Goal: Check status

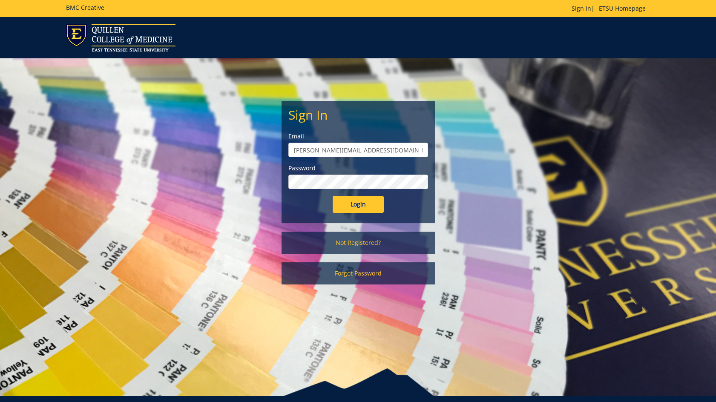
click at [333, 196] on input "Login" at bounding box center [358, 204] width 51 height 17
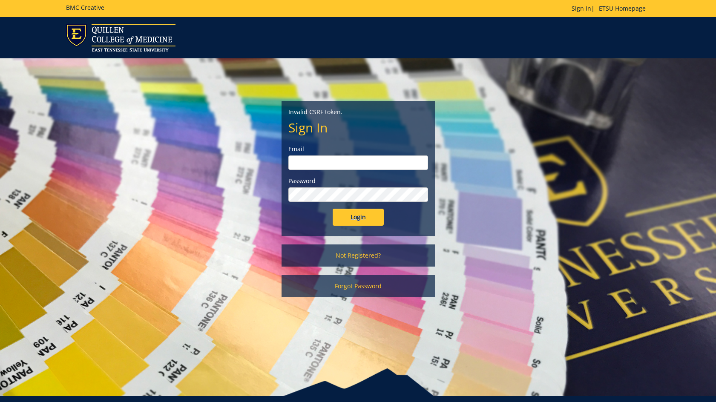
click at [319, 161] on input "email" at bounding box center [358, 162] width 140 height 14
click at [364, 166] on input "[PERSON_NAME][EMAIL_ADDRESS][DOMAIN_NAME]" at bounding box center [358, 162] width 140 height 14
type input "[PERSON_NAME][EMAIL_ADDRESS][DOMAIN_NAME]"
click at [363, 211] on input "Login" at bounding box center [358, 217] width 51 height 17
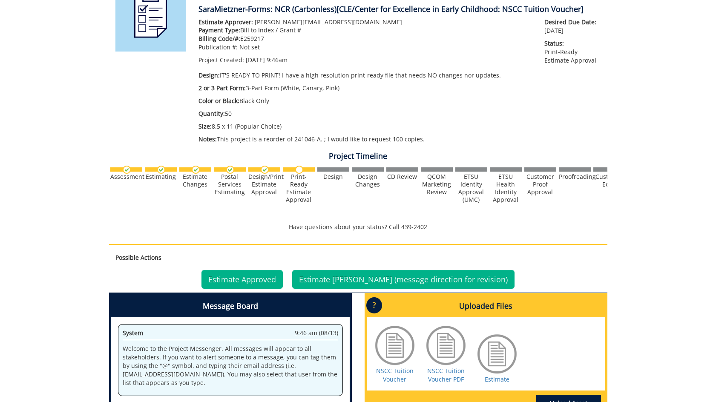
scroll to position [213, 0]
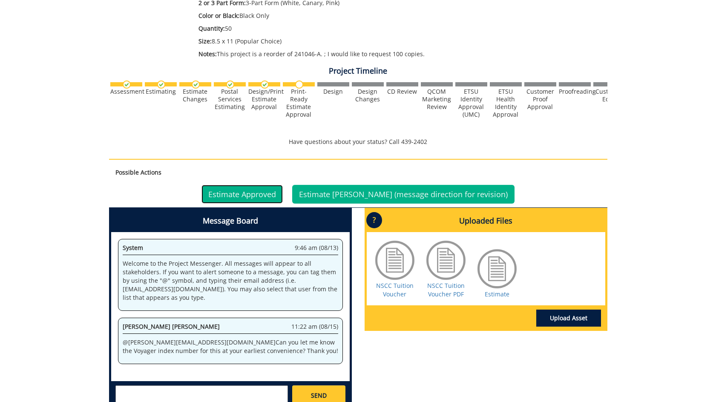
click at [255, 197] on link "Estimate Approved" at bounding box center [241, 194] width 81 height 19
